Goal: Task Accomplishment & Management: Manage account settings

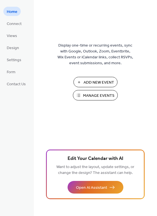
click at [95, 95] on button "Manage Events" at bounding box center [95, 95] width 45 height 10
click at [92, 95] on span "Manage Events" at bounding box center [98, 96] width 31 height 6
click at [95, 95] on button "Manage Events" at bounding box center [95, 95] width 45 height 10
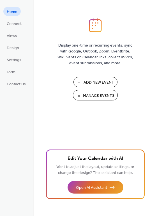
click at [95, 95] on button "Manage Events" at bounding box center [95, 95] width 45 height 10
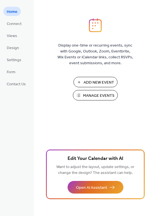
click at [95, 95] on button "Manage Events" at bounding box center [95, 95] width 45 height 10
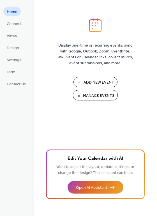
click at [95, 95] on button "Manage Events" at bounding box center [95, 95] width 45 height 10
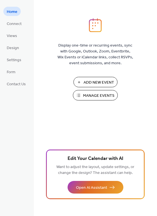
click at [95, 95] on button "Manage Events" at bounding box center [95, 95] width 45 height 10
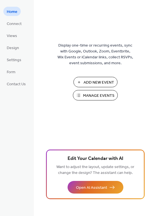
click at [99, 97] on span "Manage Events" at bounding box center [98, 96] width 31 height 6
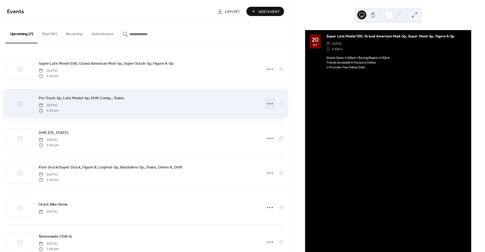
click at [266, 103] on icon at bounding box center [270, 103] width 9 height 9
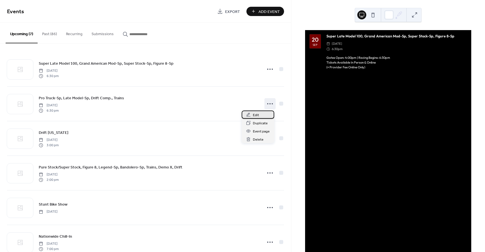
click at [259, 113] on span "Edit" at bounding box center [256, 115] width 6 height 6
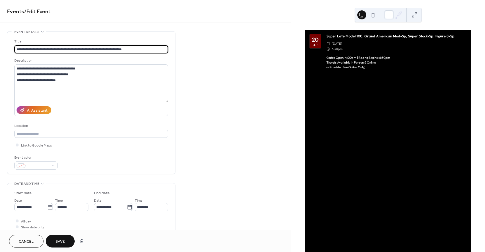
type input "**********"
click at [63, 245] on button "Save" at bounding box center [60, 240] width 29 height 13
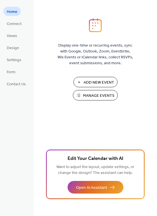
click at [105, 94] on span "Manage Events" at bounding box center [98, 96] width 31 height 6
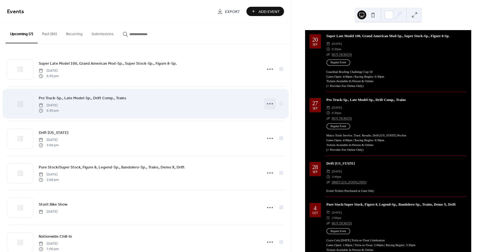
click at [266, 102] on icon at bounding box center [270, 103] width 9 height 9
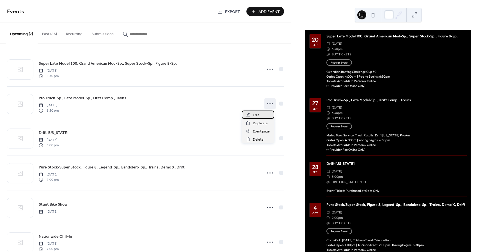
click at [257, 115] on span "Edit" at bounding box center [256, 115] width 6 height 6
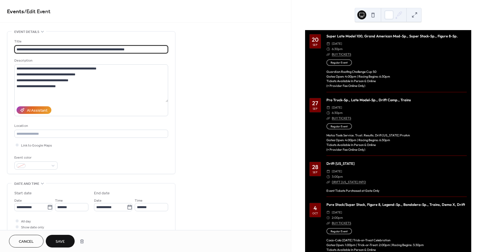
type input "**********"
click at [72, 245] on button "Save" at bounding box center [60, 240] width 29 height 13
